Goal: Task Accomplishment & Management: Manage account settings

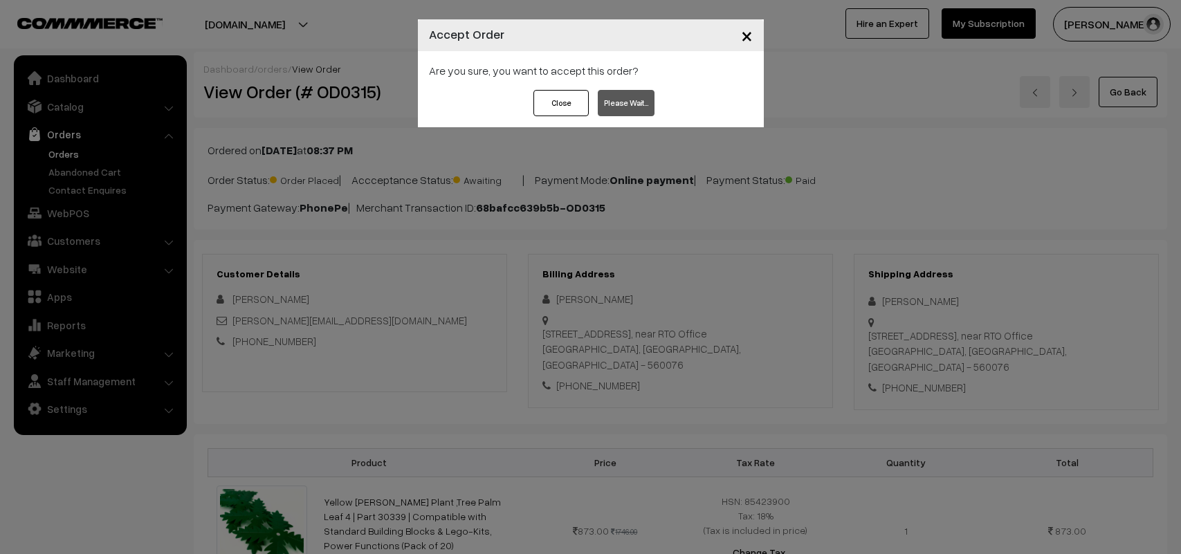
scroll to position [1057, 0]
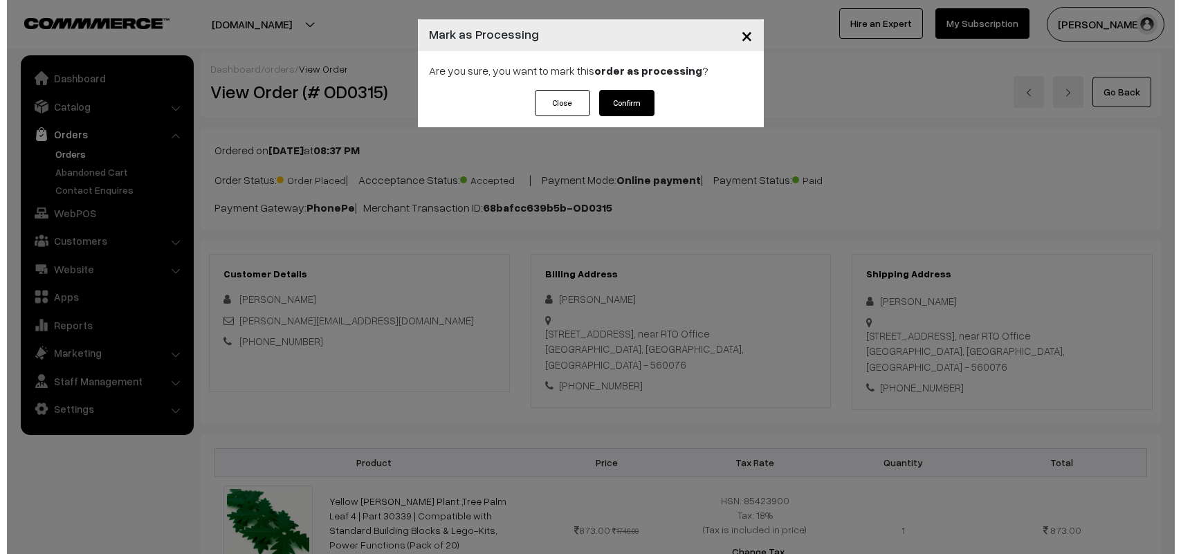
scroll to position [1209, 0]
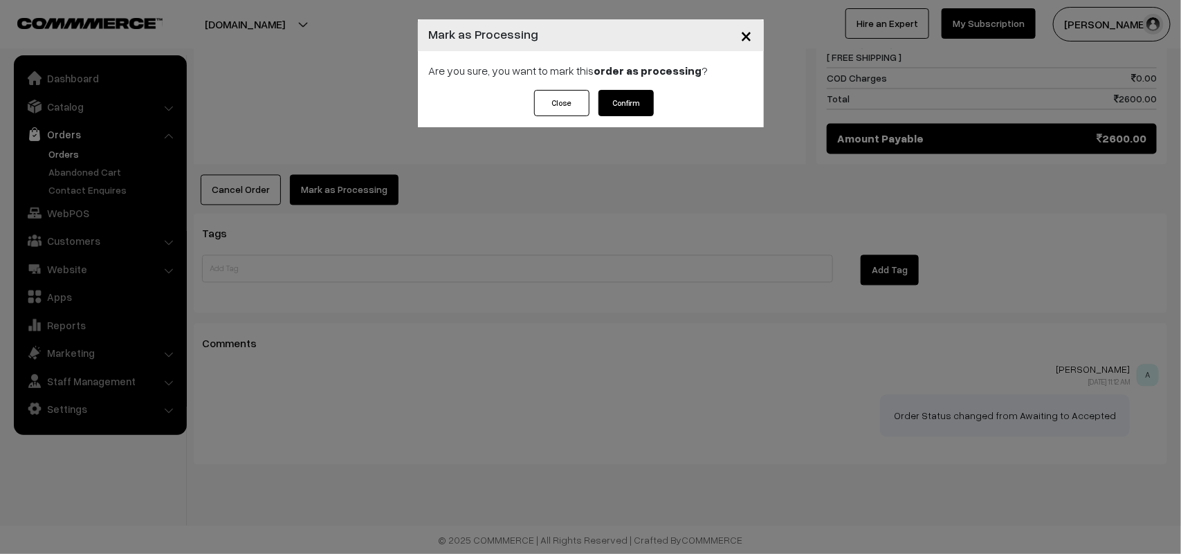
click at [632, 100] on button "Confirm" at bounding box center [626, 103] width 55 height 26
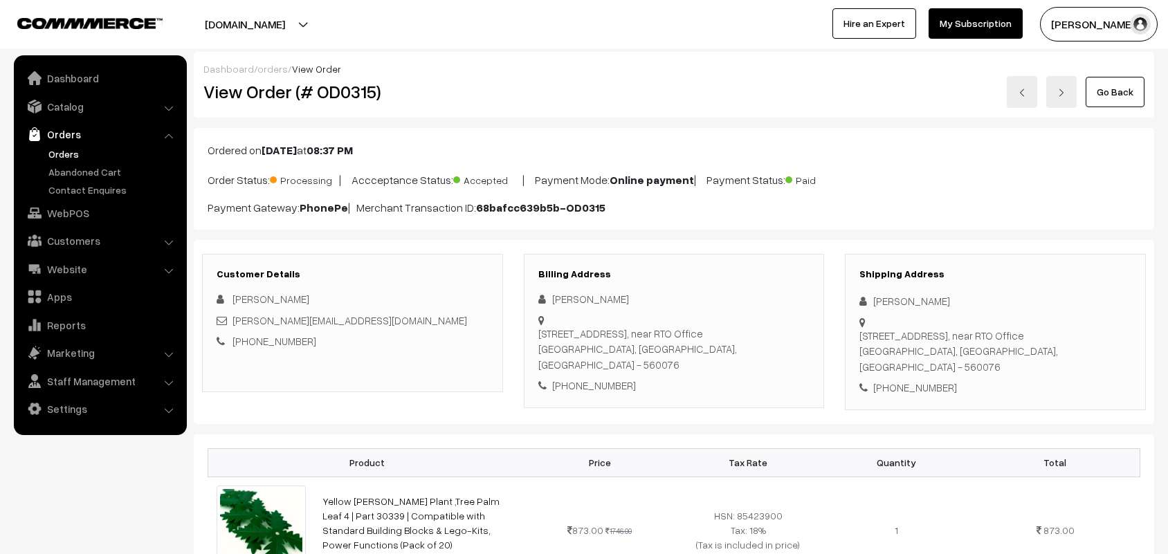
scroll to position [1178, 0]
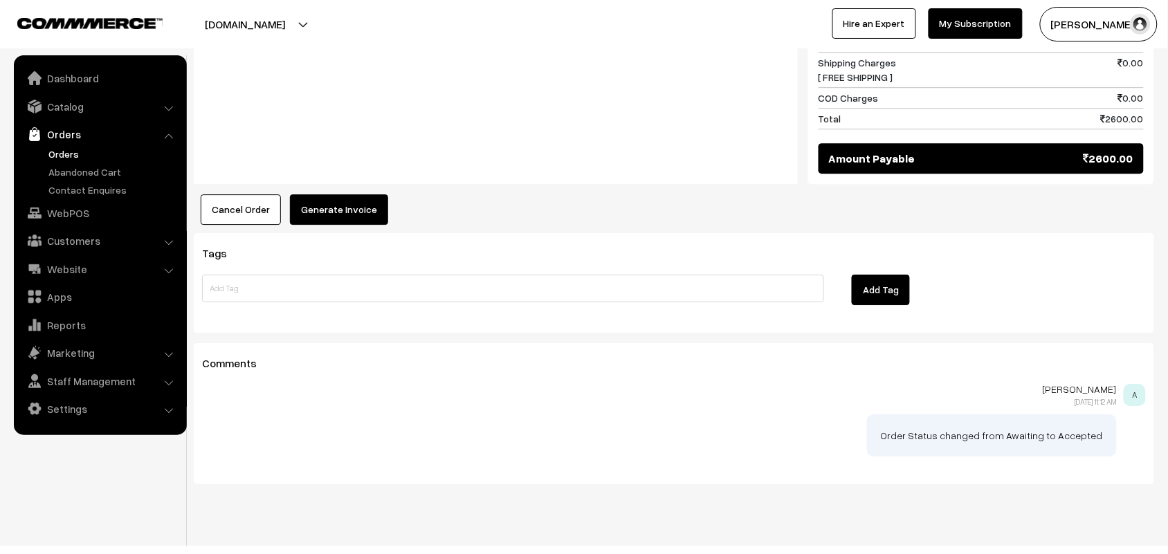
click at [349, 215] on button "Generate Invoice" at bounding box center [339, 209] width 98 height 30
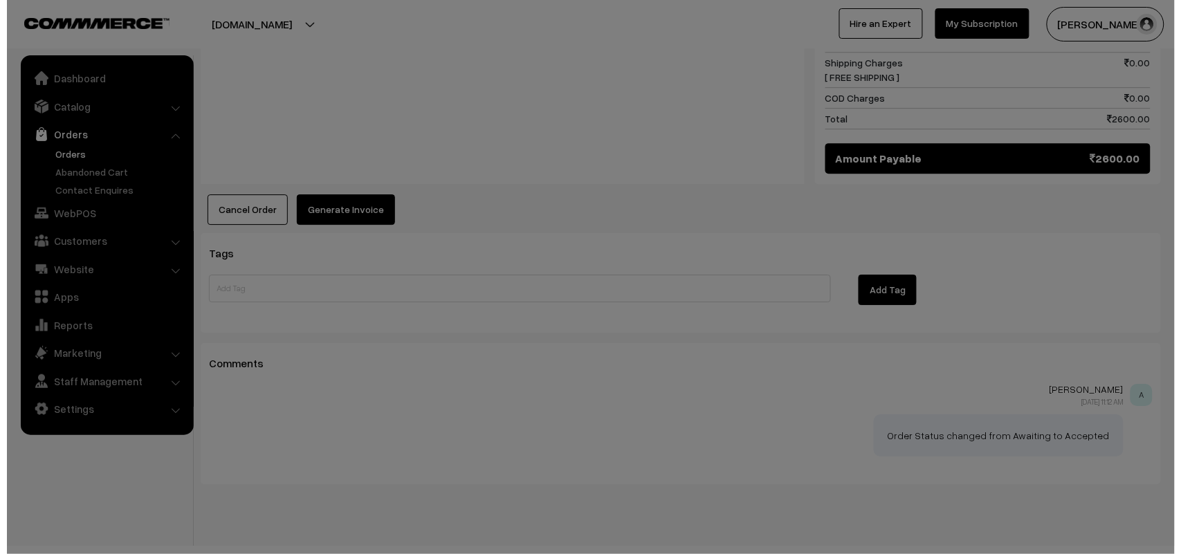
scroll to position [1185, 0]
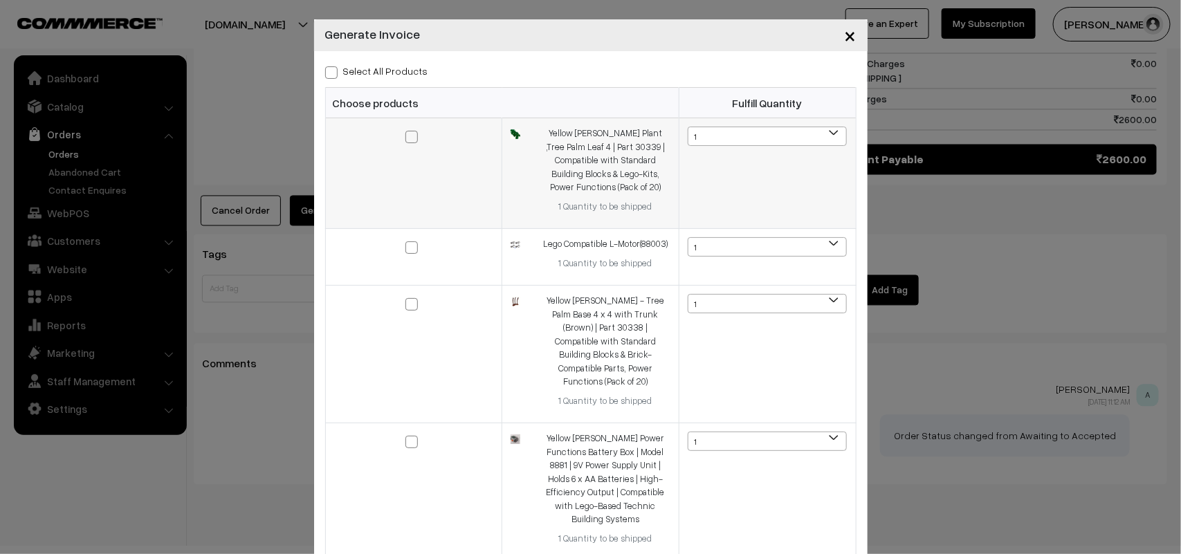
click at [408, 138] on span at bounding box center [411, 137] width 12 height 12
click at [408, 132] on input "checkbox" at bounding box center [403, 127] width 9 height 9
checkbox input "true"
click at [329, 71] on span at bounding box center [331, 72] width 12 height 12
click at [329, 71] on input "Select All Products" at bounding box center [329, 70] width 9 height 9
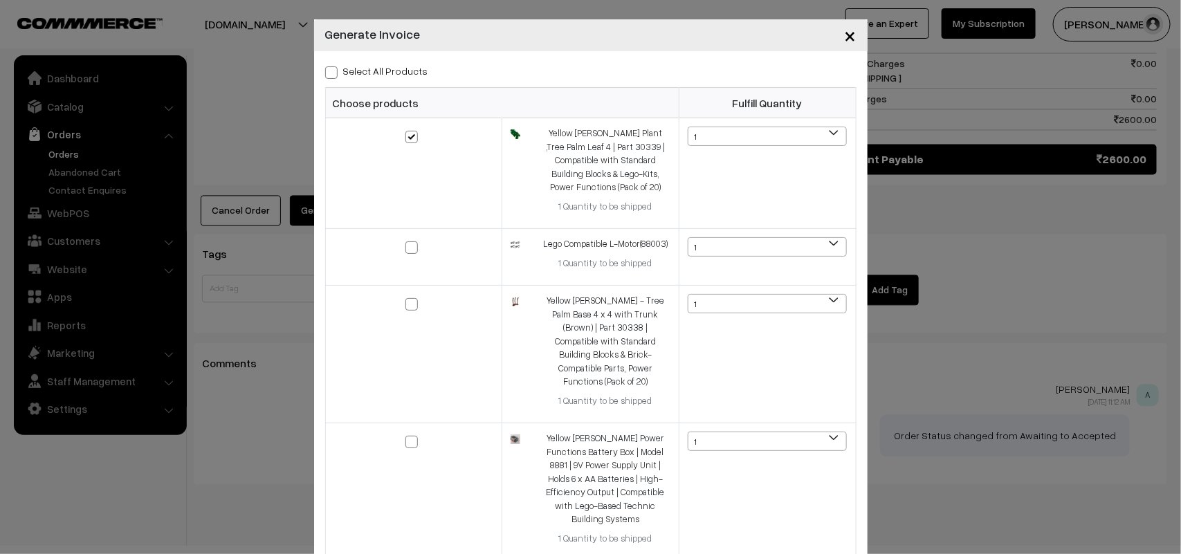
checkbox input "true"
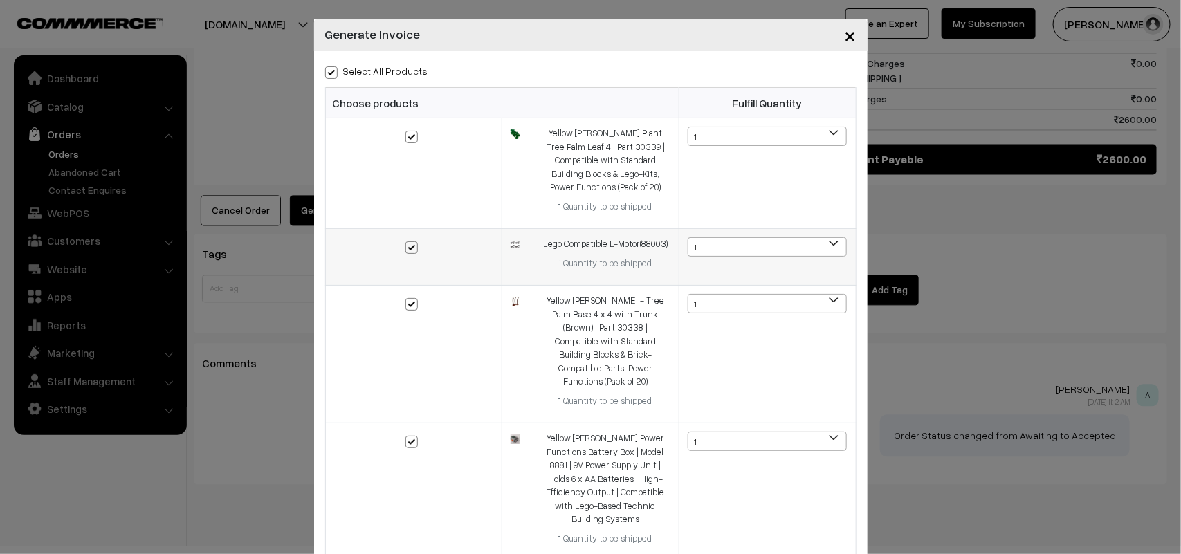
scroll to position [182, 0]
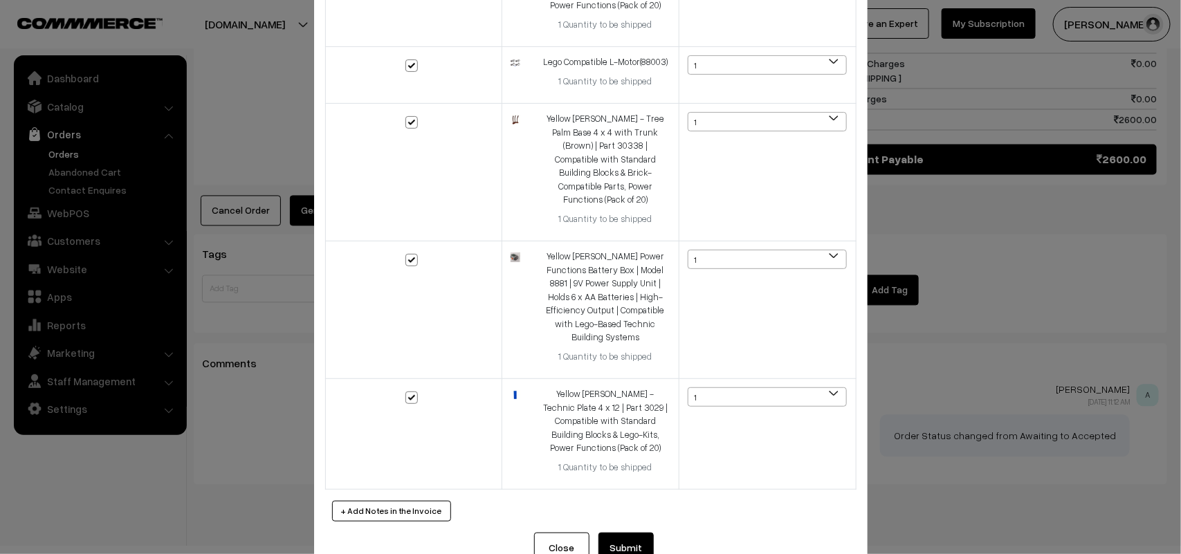
click at [623, 533] on button "Submit" at bounding box center [626, 548] width 55 height 30
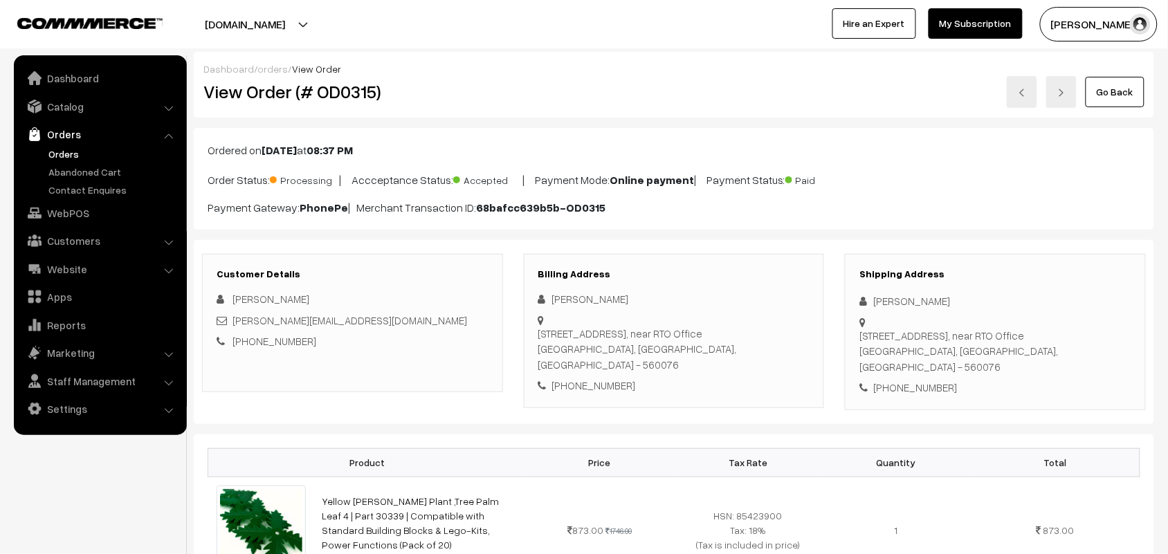
drag, startPoint x: 630, startPoint y: 300, endPoint x: 550, endPoint y: 303, distance: 79.7
click at [550, 303] on div "[PERSON_NAME]" at bounding box center [674, 299] width 272 height 16
copy div "[PERSON_NAME]"
drag, startPoint x: 706, startPoint y: 372, endPoint x: 540, endPoint y: 334, distance: 170.9
click at [540, 334] on div "Flat No. 310, Elite Grandeur, Deverachikkanahalli, BTM 4th stage, Bangalore-76,…" at bounding box center [674, 349] width 272 height 47
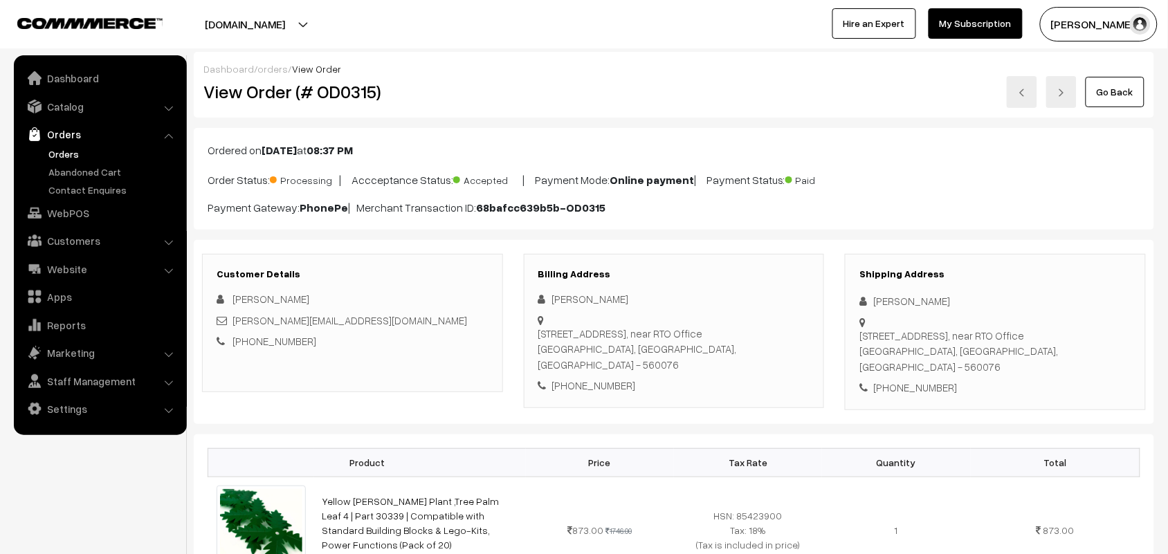
copy div "Flat No. 310, Elite Grandeur, Deverachikkanahalli, BTM 4th stage, Bangalore-76,…"
drag, startPoint x: 641, startPoint y: 394, endPoint x: 551, endPoint y: 393, distance: 90.0
click at [551, 393] on div "Billing Address Namita Prakash Flat No. 310, Elite Grandeur, Deverachikkanahall…" at bounding box center [674, 331] width 301 height 154
copy div "[PHONE_NUMBER]"
